Goal: Task Accomplishment & Management: Use online tool/utility

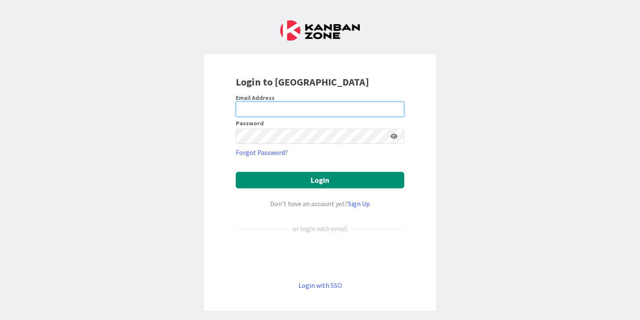
type input "[PERSON_NAME][EMAIL_ADDRESS][DOMAIN_NAME]"
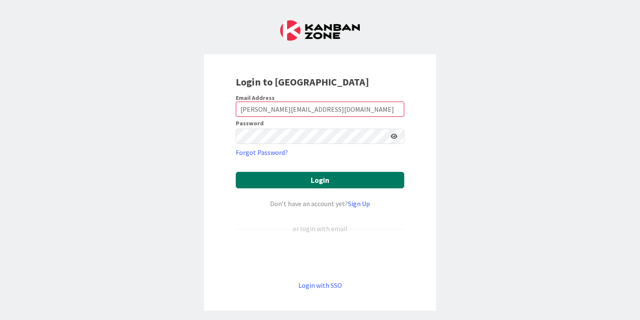
click at [288, 173] on button "Login" at bounding box center [320, 180] width 169 height 17
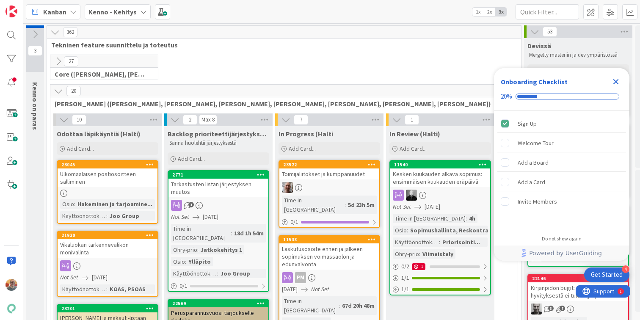
click at [617, 81] on icon "Close Checklist" at bounding box center [616, 82] width 10 height 10
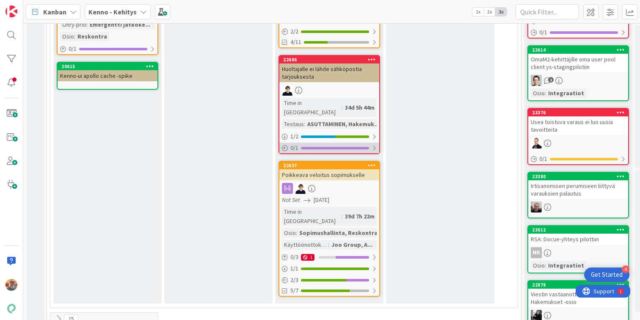
scroll to position [381, 0]
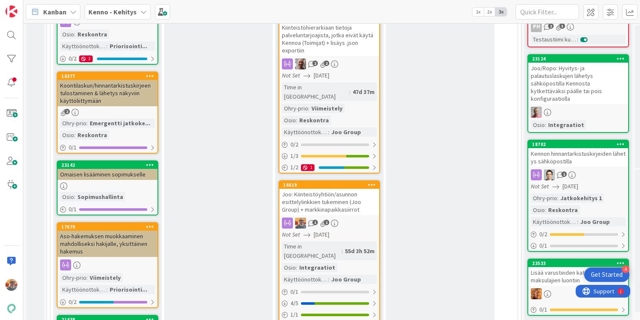
click at [335, 189] on div "Joo: Kiinteistöyhtiön/asunnon esittelylinkkien tukeminen (Joo Group) + markkina…" at bounding box center [329, 202] width 100 height 26
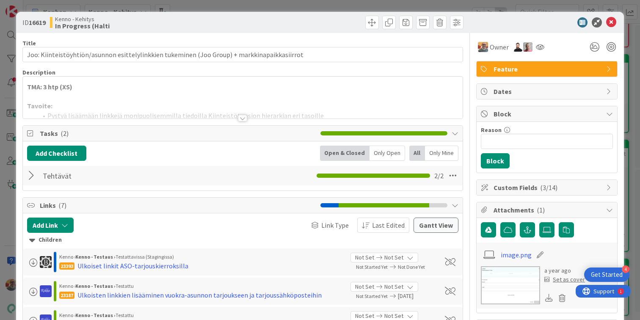
click at [144, 100] on div at bounding box center [243, 108] width 440 height 22
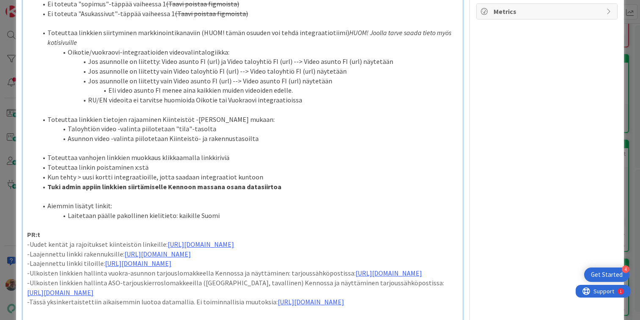
scroll to position [340, 0]
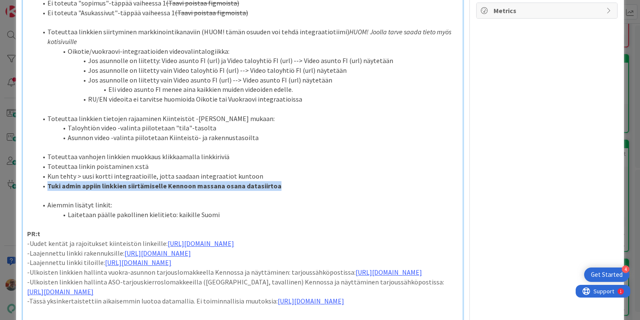
drag, startPoint x: 286, startPoint y: 224, endPoint x: 34, endPoint y: 221, distance: 251.9
click at [34, 191] on ol "Toteuttaa vanhojen linkkien muokkaus klikkaamalla linkkiriviä Toteuttaa linkin …" at bounding box center [242, 171] width 431 height 39
copy strong "Tuki admin appiin linkkien siirtämiselle Kennoon massana osana datasiirtoa"
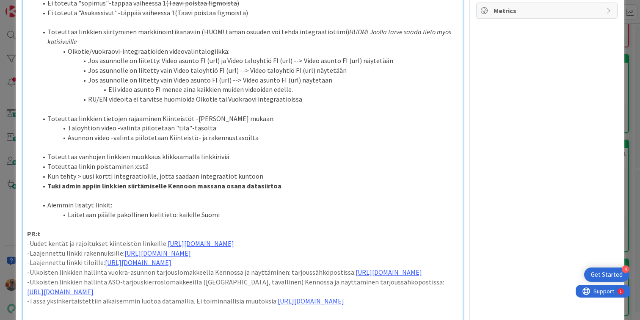
click at [306, 200] on p at bounding box center [242, 196] width 431 height 10
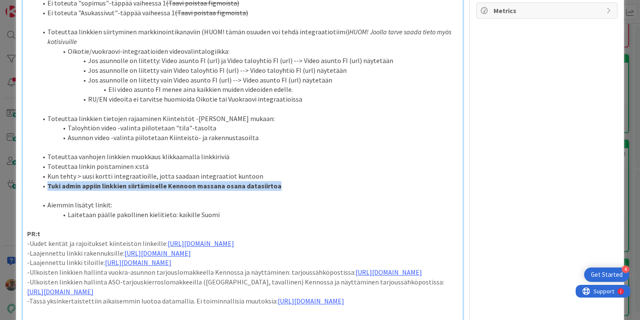
drag, startPoint x: 279, startPoint y: 225, endPoint x: 46, endPoint y: 226, distance: 232.4
click at [46, 191] on li "Tuki admin appiin linkkien siirtämiselle Kennoon massana osana datasiirtoa" at bounding box center [247, 186] width 421 height 10
copy strong "Tuki admin appiin linkkien siirtämiselle Kennoon massana osana datasiirtoa"
click at [290, 191] on li "Tuki admin appiin linkkien siirtämiselle Kennoon massana osana datasiirtoa" at bounding box center [247, 186] width 421 height 10
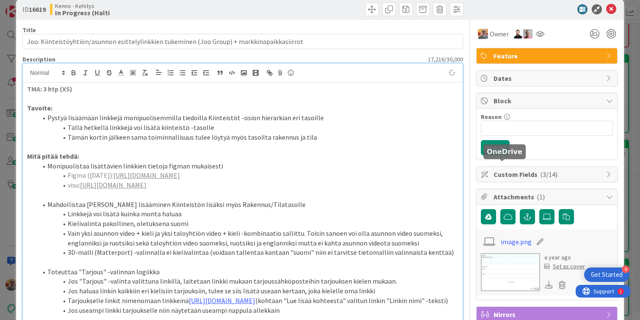
scroll to position [0, 0]
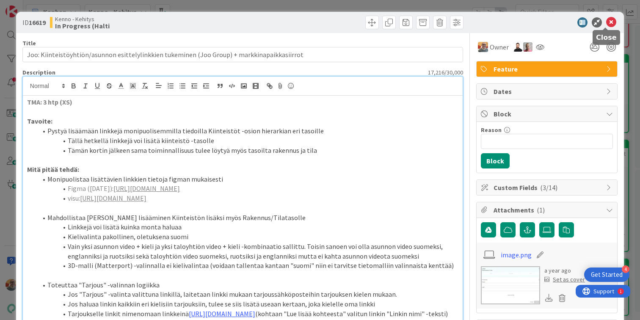
click at [607, 23] on icon at bounding box center [611, 22] width 10 height 10
